Goal: Transaction & Acquisition: Purchase product/service

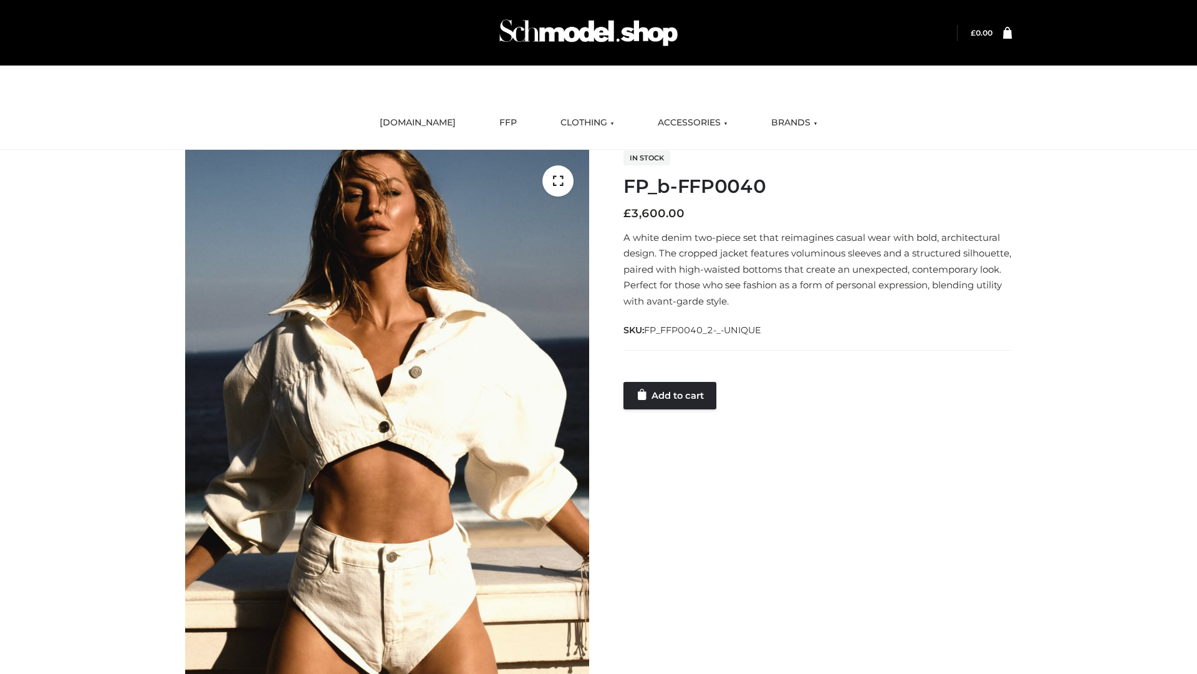
click at [671, 395] on link "Add to cart" at bounding box center [670, 395] width 93 height 27
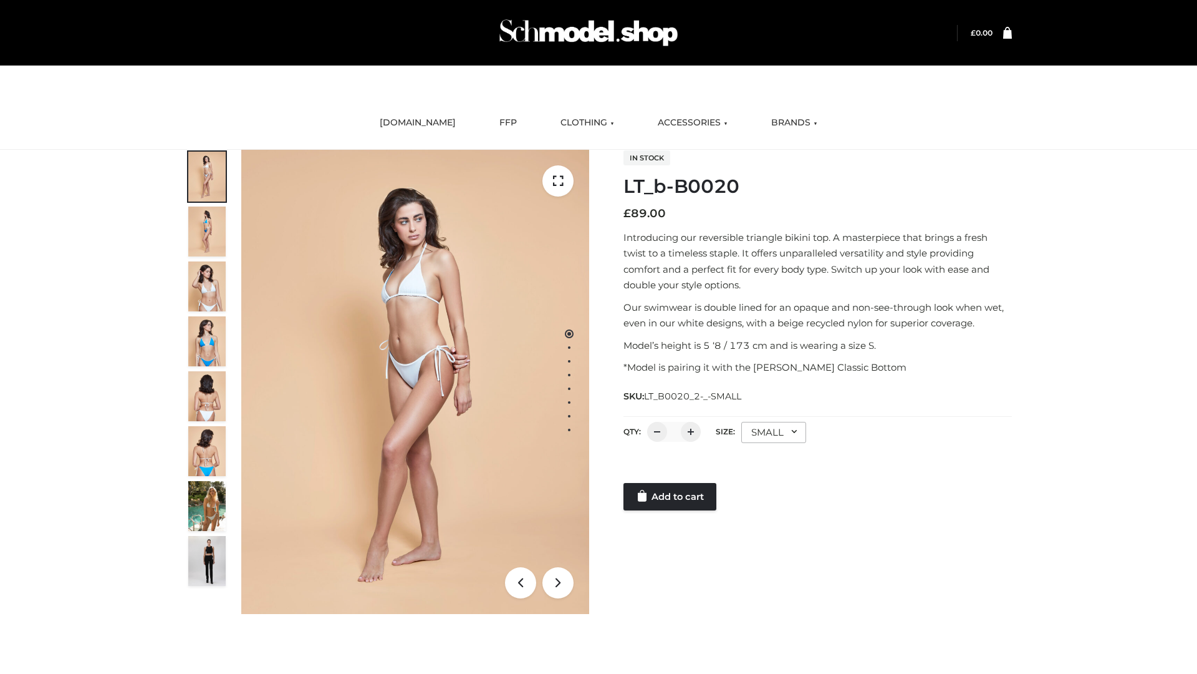
click at [671, 496] on link "Add to cart" at bounding box center [670, 496] width 93 height 27
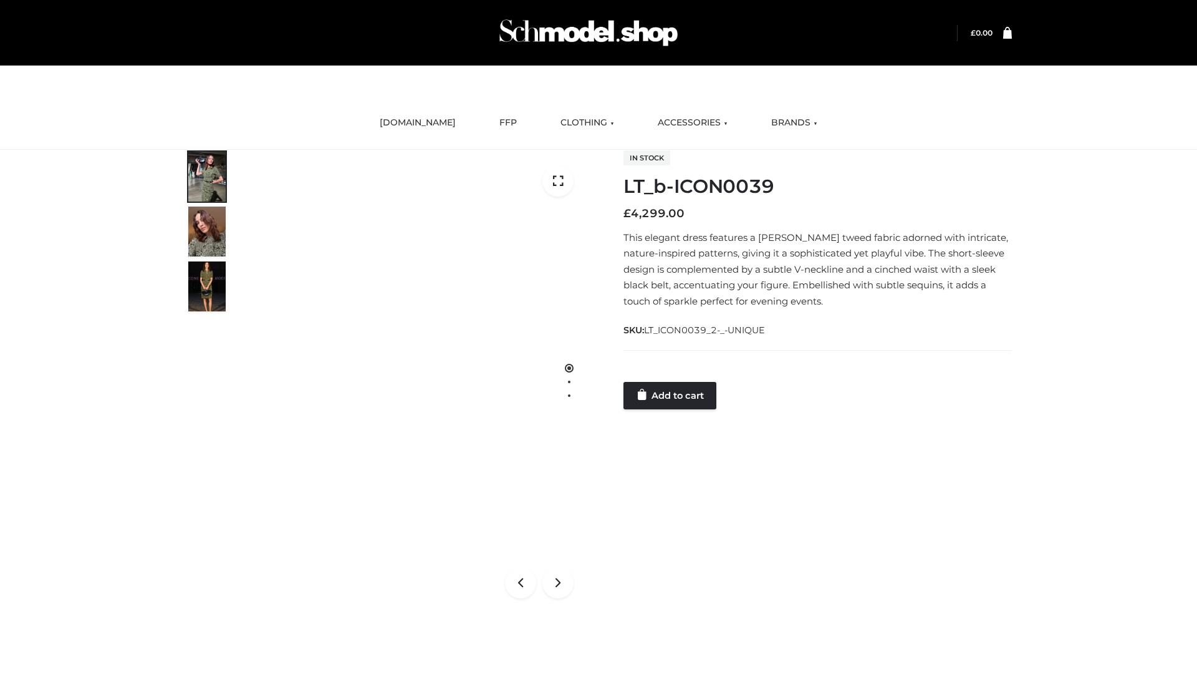
click at [671, 395] on link "Add to cart" at bounding box center [670, 395] width 93 height 27
